Goal: Find specific fact: Find specific fact

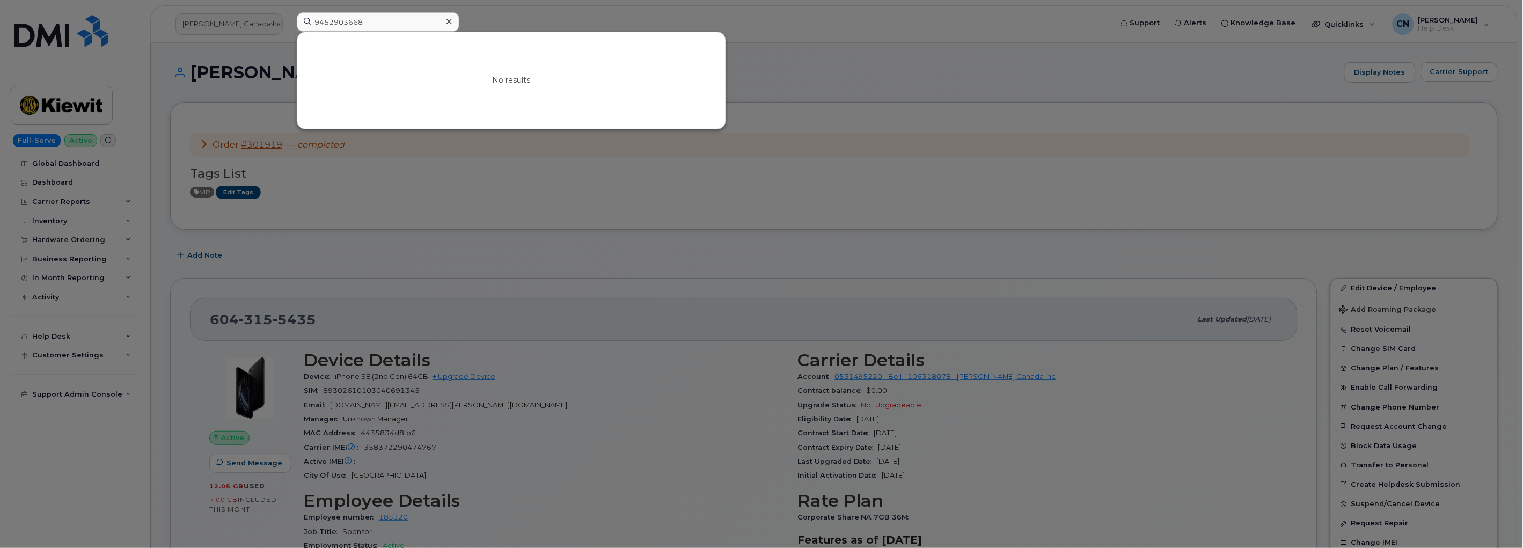
drag, startPoint x: 377, startPoint y: 19, endPoint x: 194, endPoint y: 33, distance: 183.0
click at [288, 33] on div "9452903668 No results" at bounding box center [701, 24] width 826 height 24
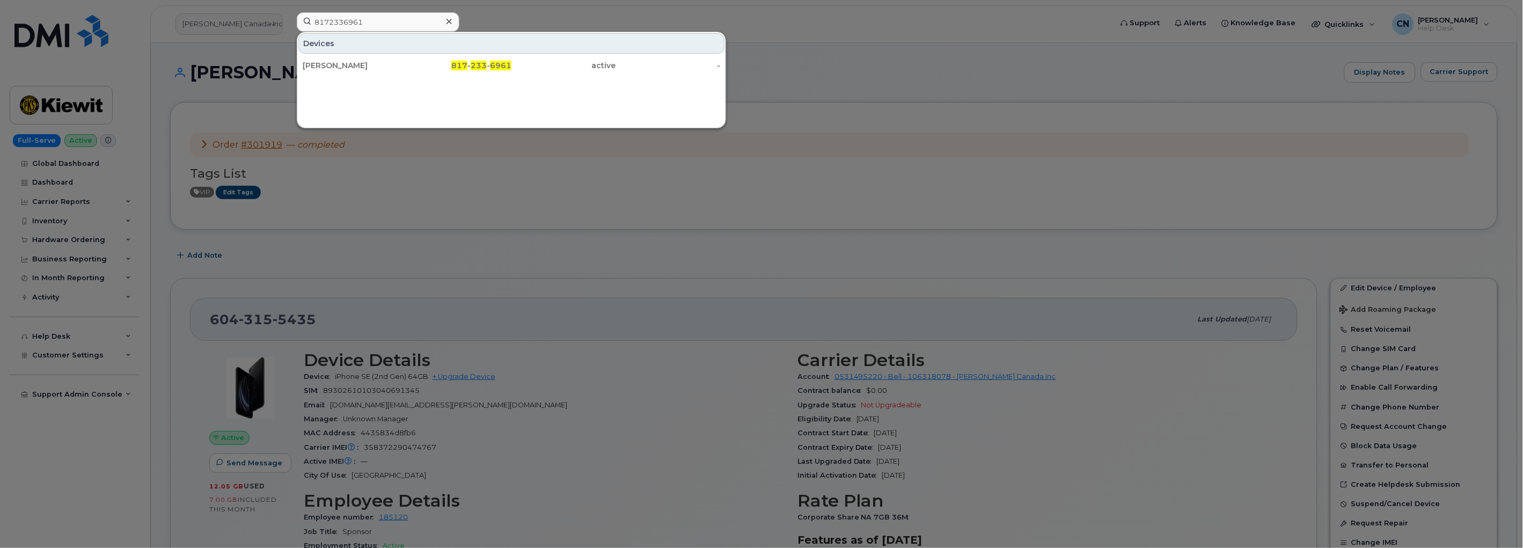
type input "8172336961"
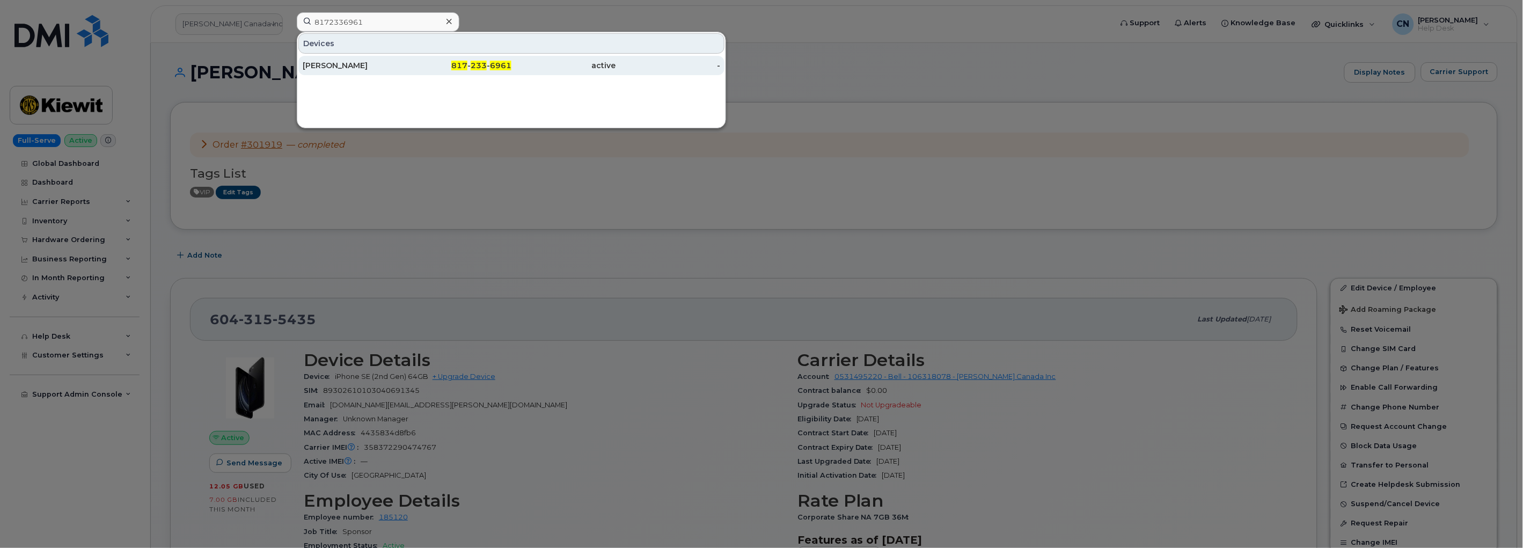
click at [336, 62] on div "[PERSON_NAME]" at bounding box center [355, 65] width 105 height 11
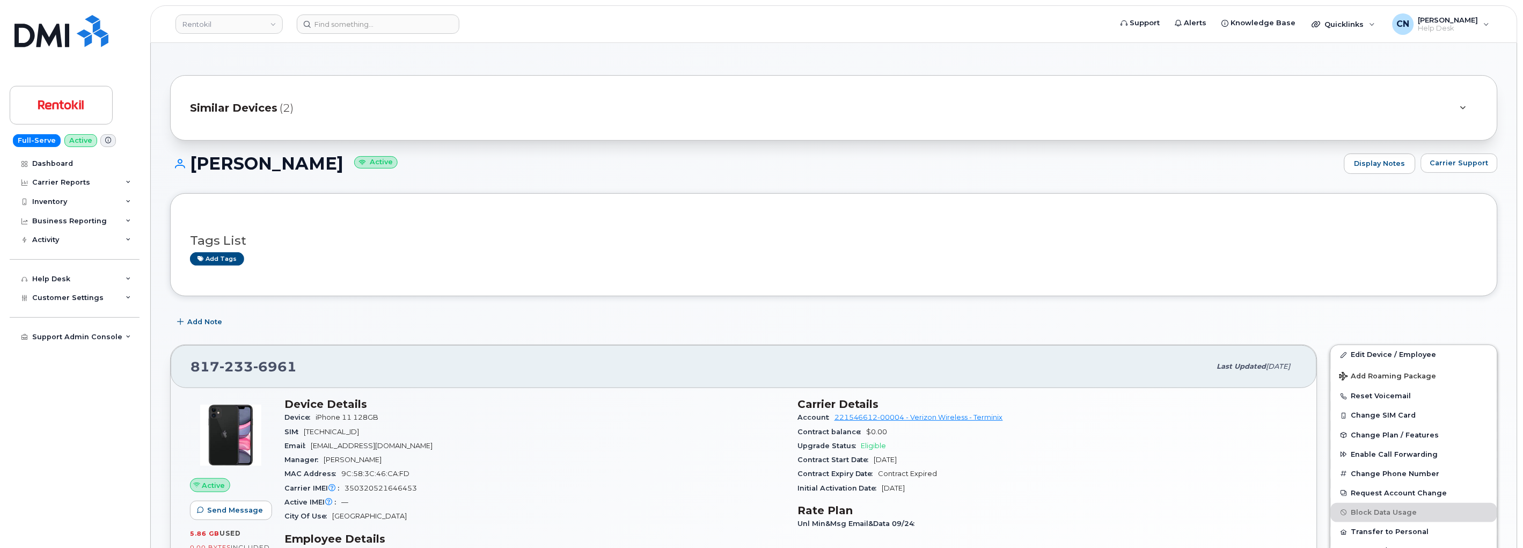
click at [375, 479] on div "MAC Address [MAC_ADDRESS]" at bounding box center [535, 474] width 500 height 14
click at [375, 479] on div "MAC Address 9C:58:3C:46:CA:FD" at bounding box center [535, 474] width 500 height 14
click at [379, 488] on span "350320521646453" at bounding box center [381, 488] width 72 height 8
copy span "350320521646453"
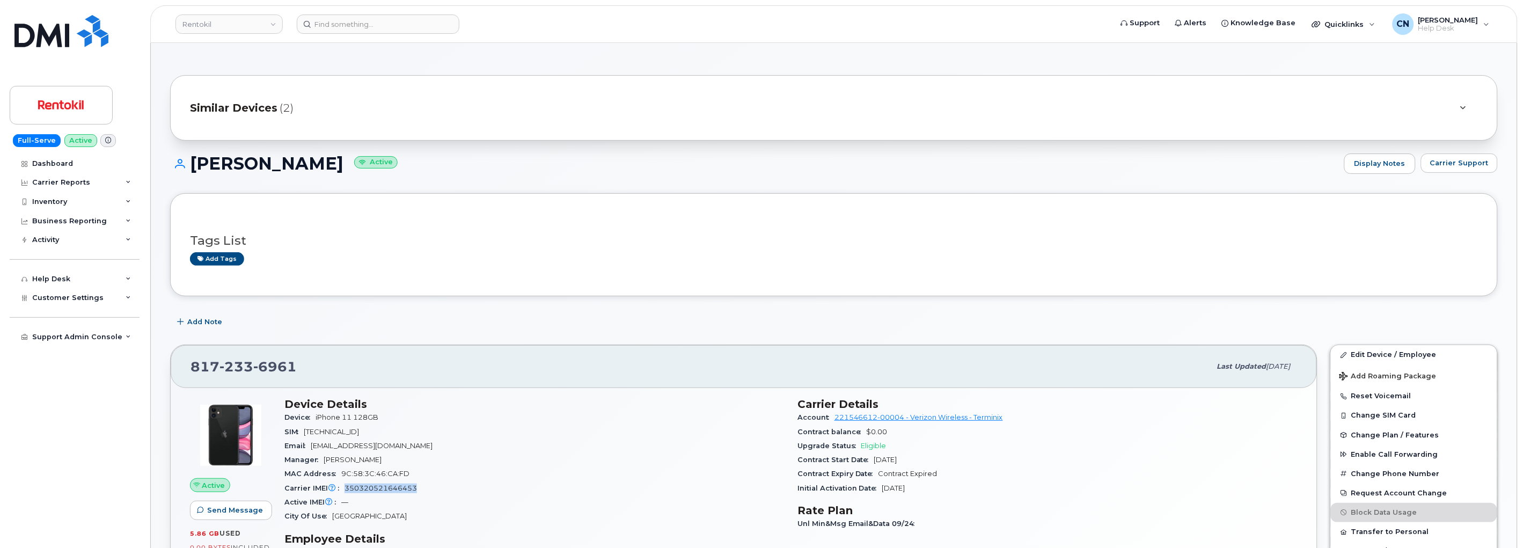
drag, startPoint x: 434, startPoint y: 446, endPoint x: 320, endPoint y: 447, distance: 113.8
click at [312, 447] on div "Email pbraxton@rentokil-terminix.com" at bounding box center [535, 446] width 500 height 14
copy span "pbraxton@rentokil-terminix.com"
click at [254, 318] on div "Add Note" at bounding box center [834, 321] width 1328 height 19
click at [278, 244] on h3 "Tags List" at bounding box center [834, 240] width 1288 height 13
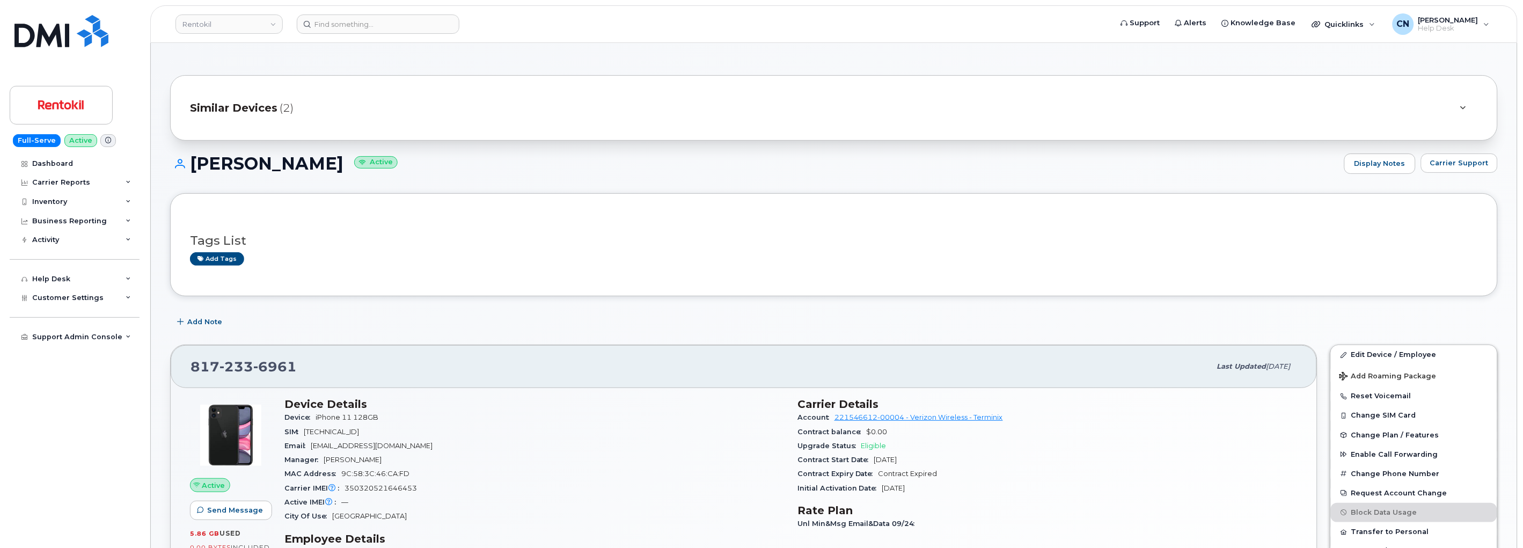
click at [227, 103] on span "Similar Devices" at bounding box center [233, 108] width 87 height 16
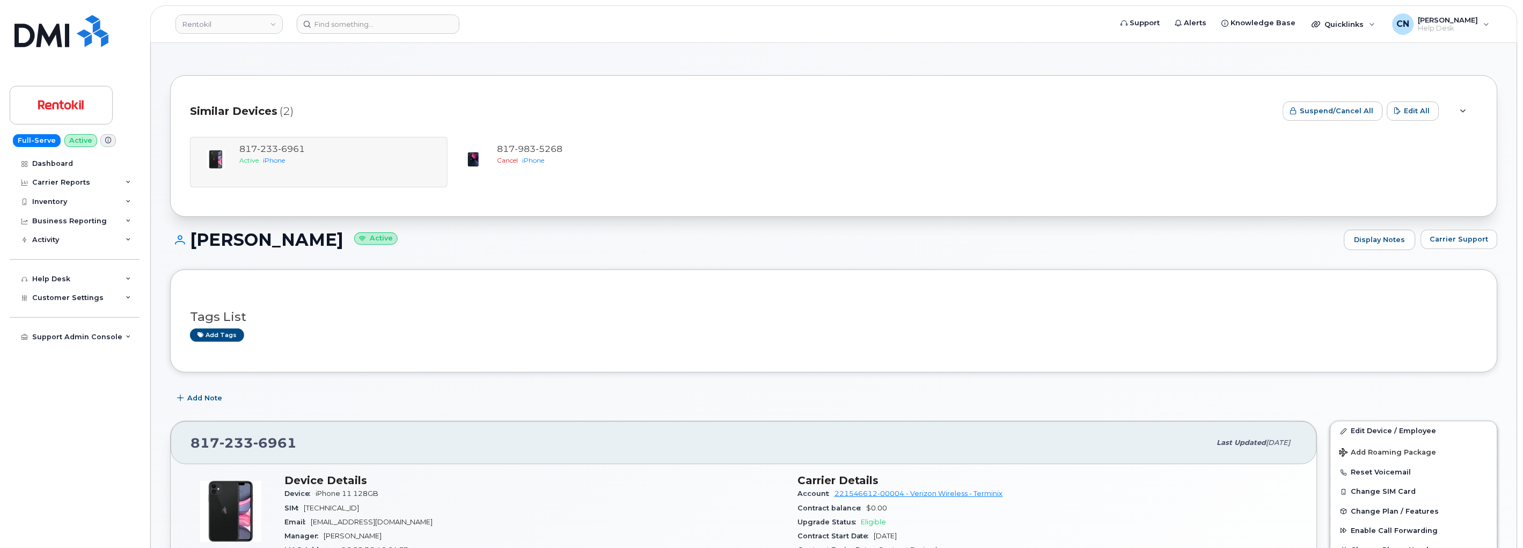
click at [224, 100] on div "Similar Devices (2)" at bounding box center [732, 111] width 1085 height 32
